Goal: Task Accomplishment & Management: Manage account settings

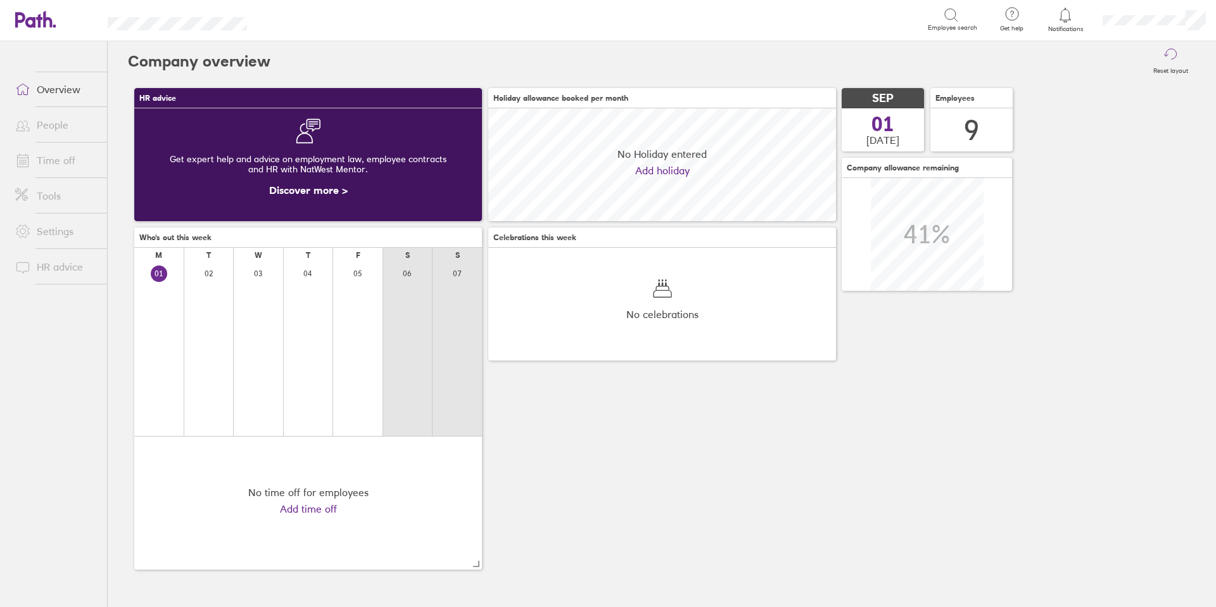
scroll to position [113, 348]
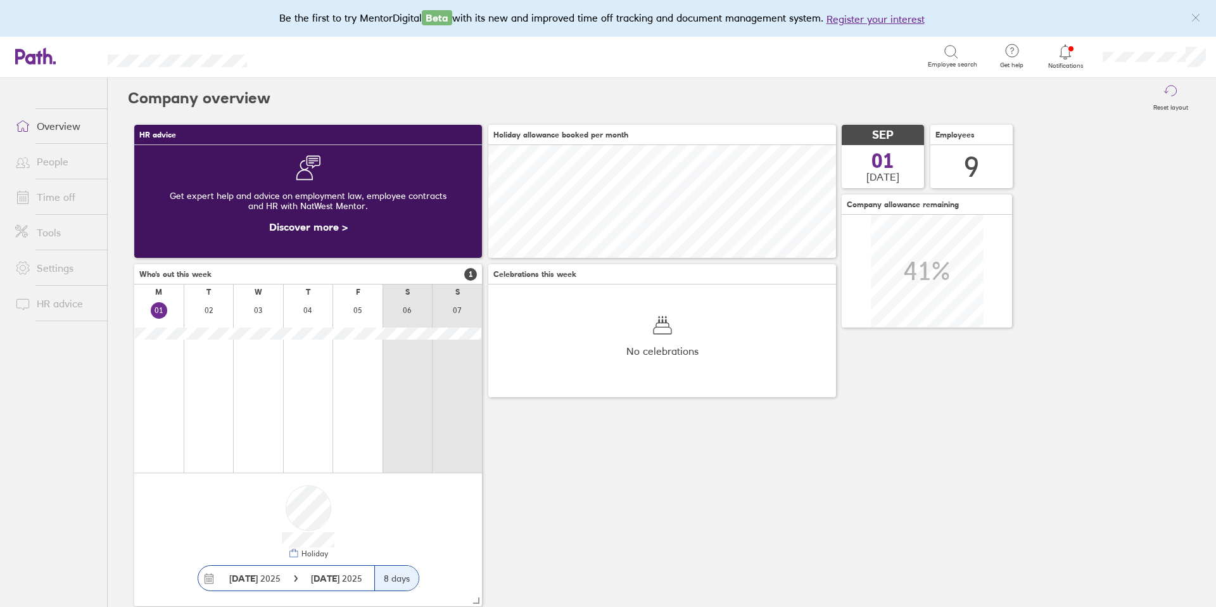
click at [1064, 55] on icon at bounding box center [1065, 51] width 15 height 15
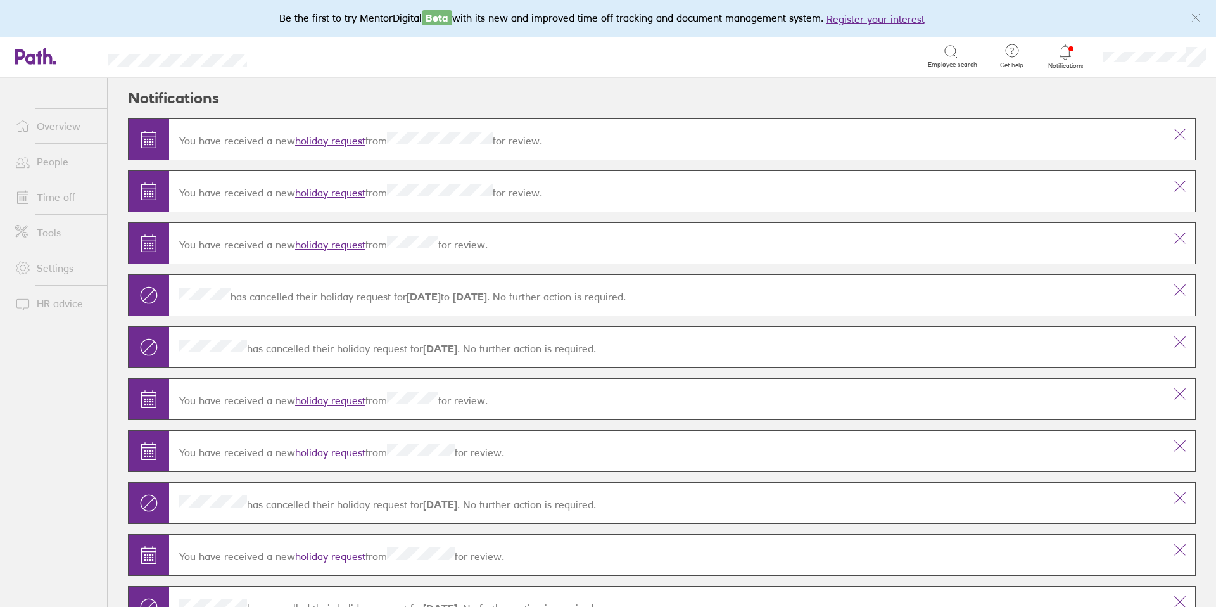
click at [336, 143] on link "holiday request" at bounding box center [330, 140] width 70 height 13
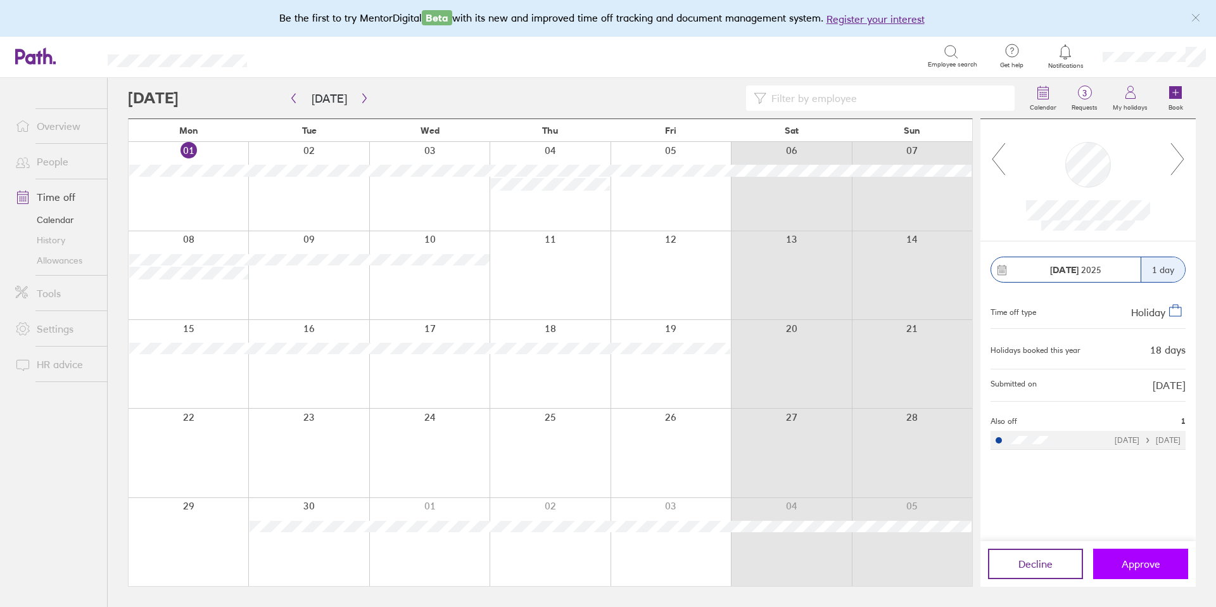
click at [1157, 559] on span "Approve" at bounding box center [1141, 563] width 39 height 11
click at [1032, 564] on span "Decline" at bounding box center [1035, 563] width 34 height 11
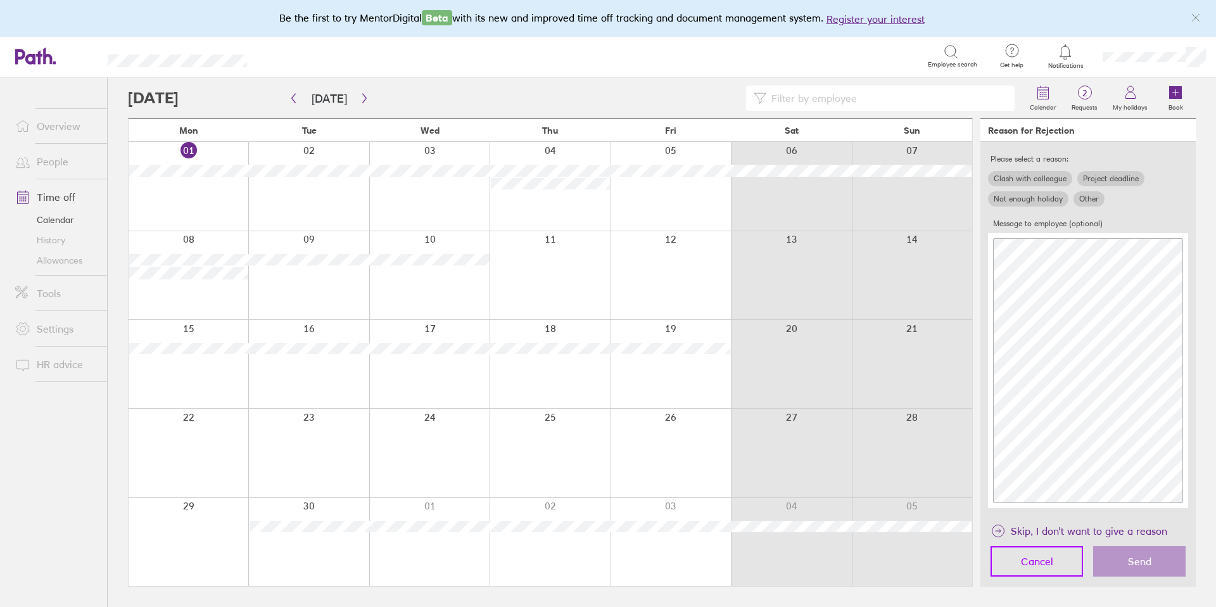
click at [1033, 566] on span "Cancel" at bounding box center [1037, 560] width 32 height 11
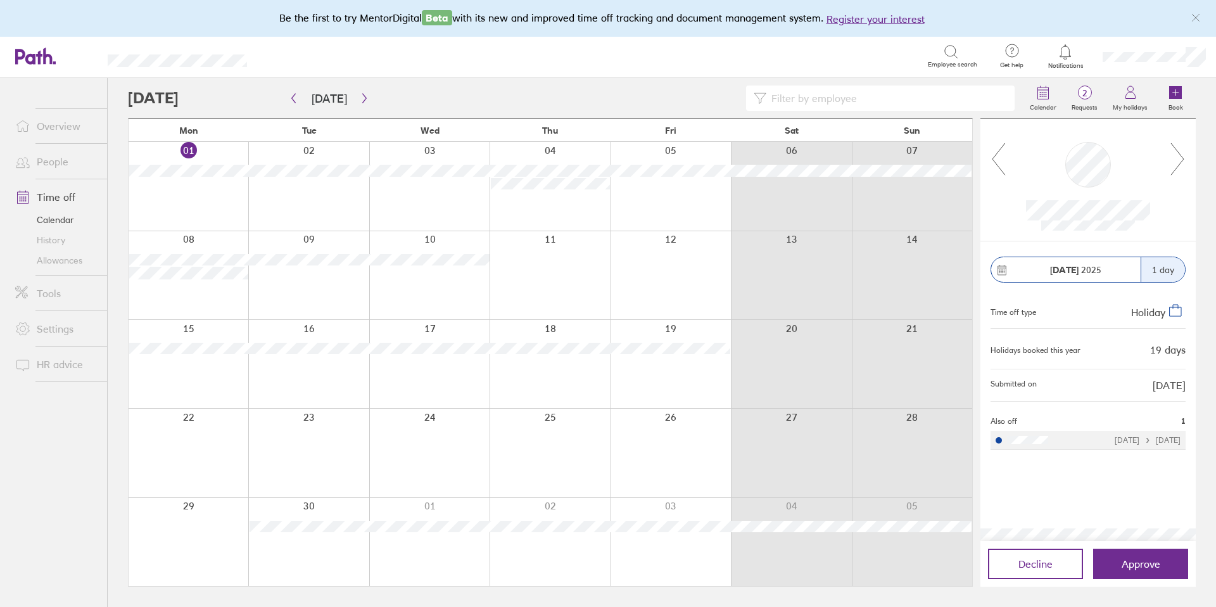
click at [252, 310] on div at bounding box center [308, 275] width 120 height 88
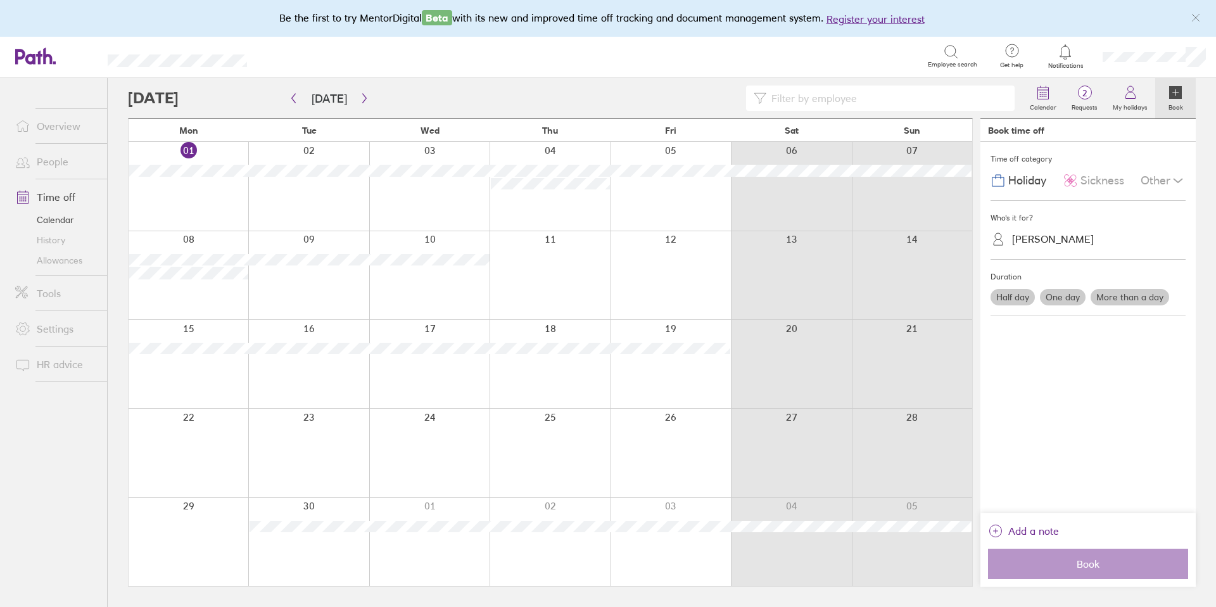
click at [214, 301] on div at bounding box center [189, 275] width 120 height 88
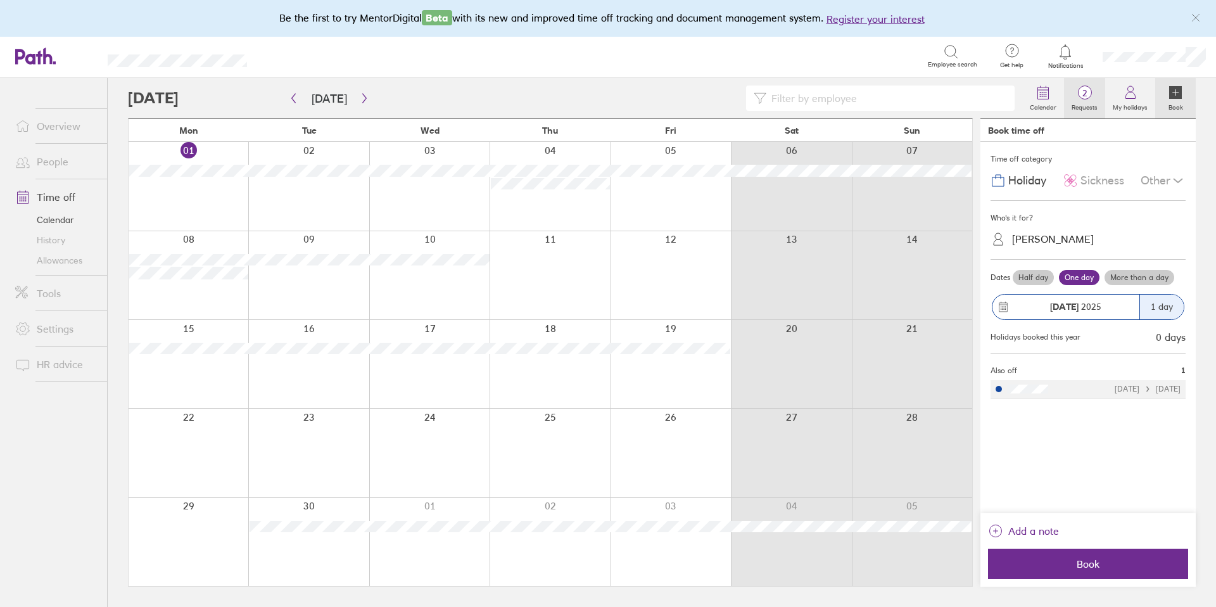
click at [1089, 92] on span "2" at bounding box center [1084, 93] width 41 height 10
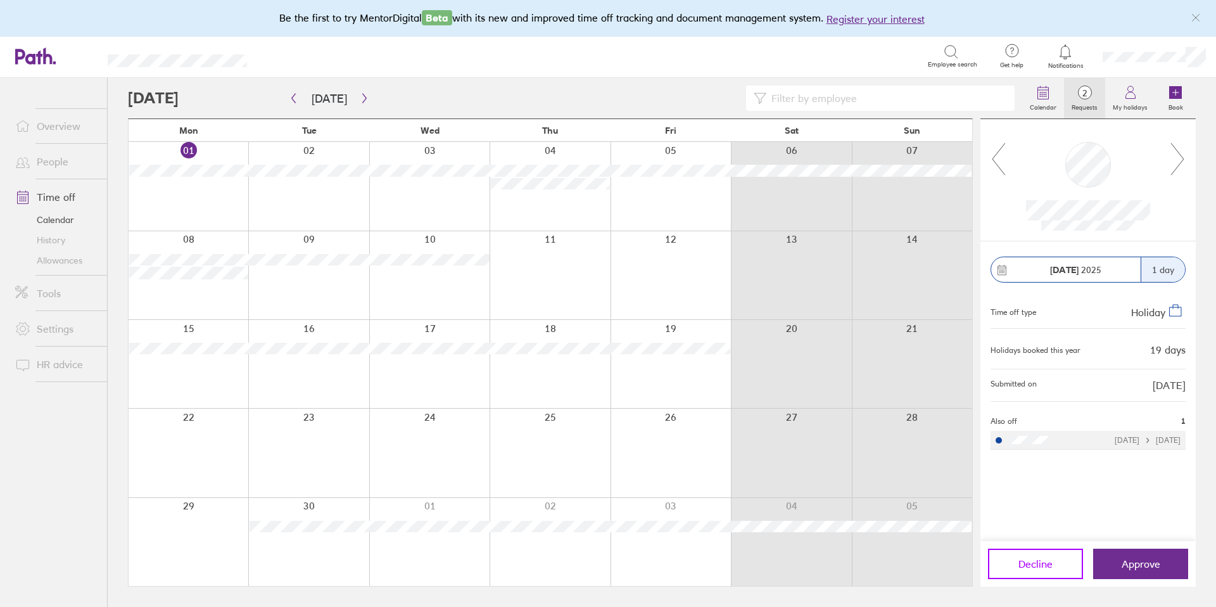
click at [1027, 569] on span "Decline" at bounding box center [1035, 563] width 34 height 11
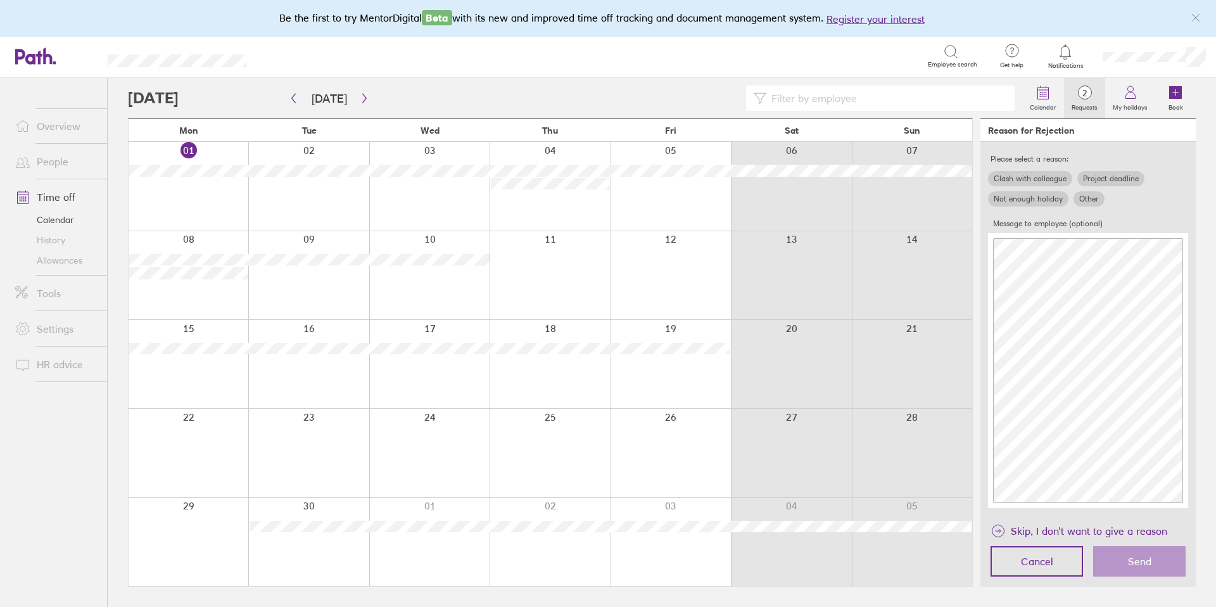
click at [1089, 198] on label "Other" at bounding box center [1089, 198] width 31 height 15
click at [0, 0] on input "Other" at bounding box center [0, 0] width 0 height 0
click at [1132, 562] on span "Send" at bounding box center [1139, 560] width 23 height 11
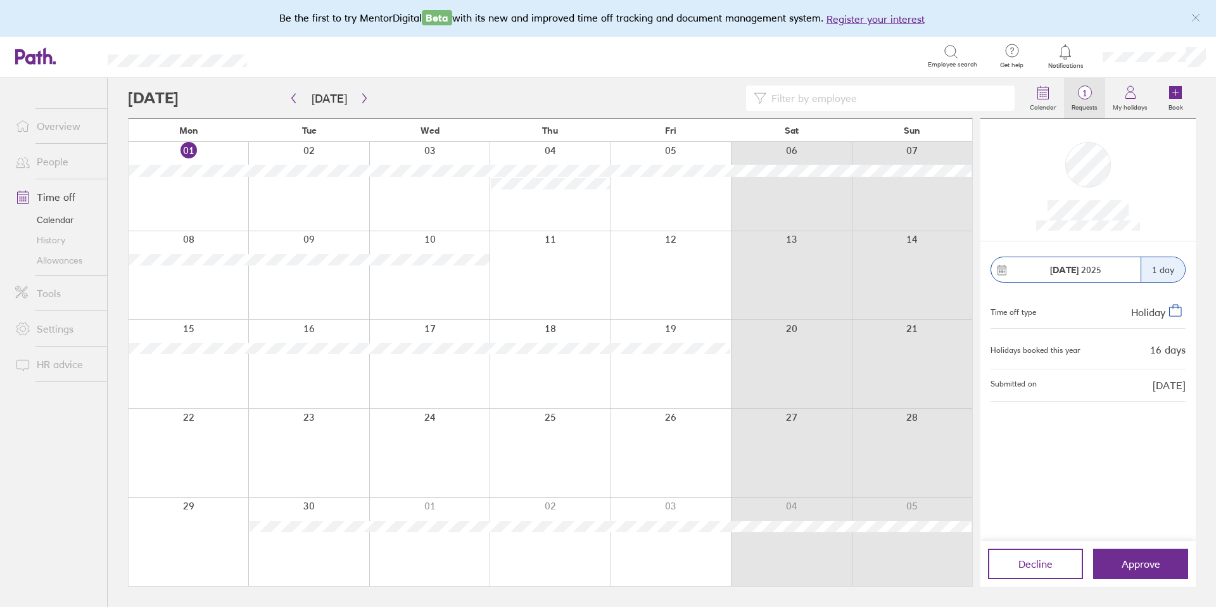
click at [1090, 88] on span "1" at bounding box center [1084, 93] width 41 height 10
